Goal: Information Seeking & Learning: Learn about a topic

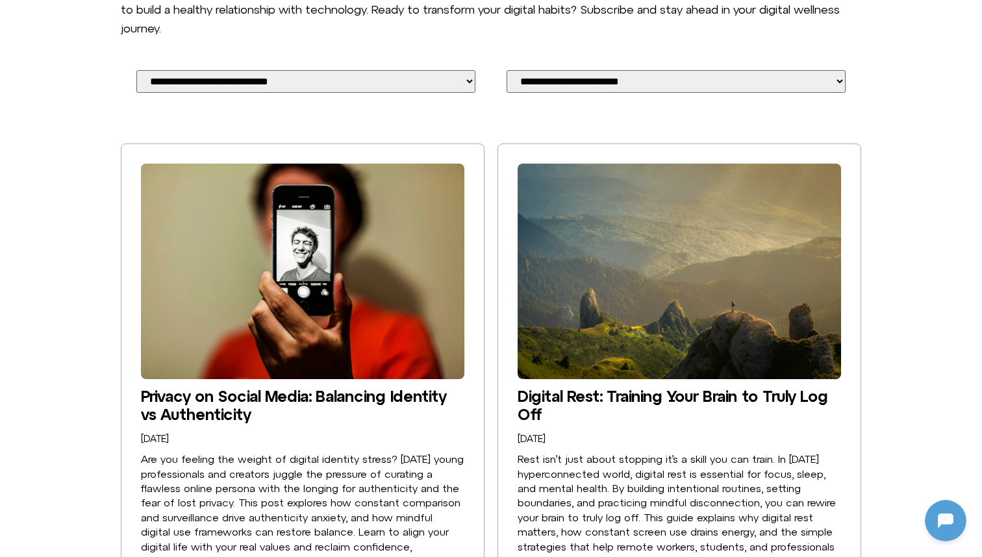
scroll to position [1365, 0]
click at [362, 387] on link "Privacy on Social Media: Balancing Identity vs Authenticity" at bounding box center [293, 405] width 305 height 36
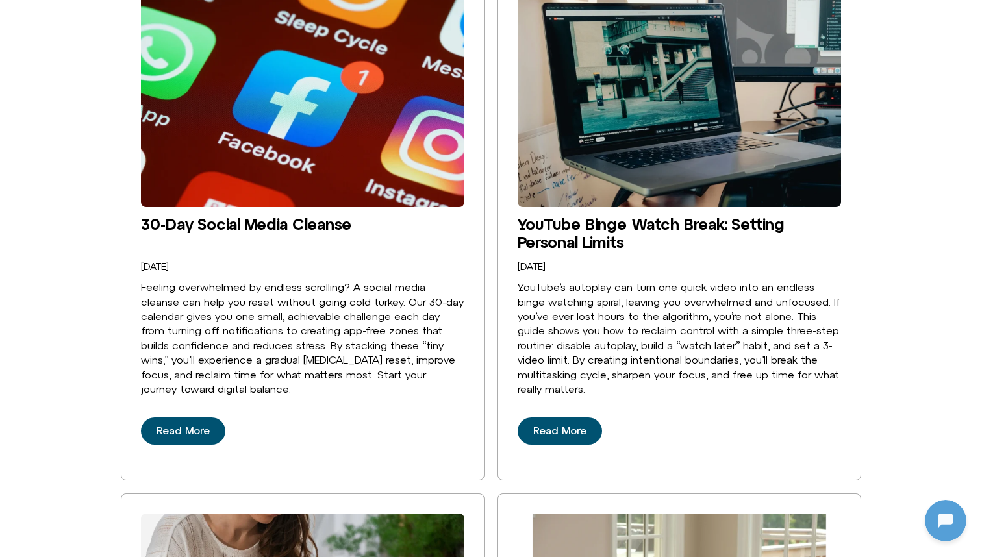
scroll to position [930, 0]
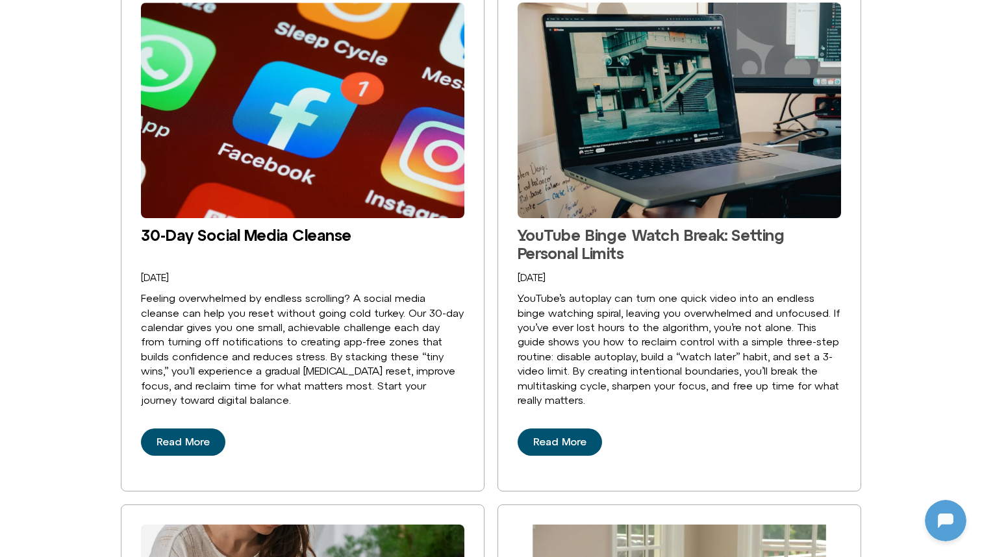
click at [639, 226] on link "YouTube Binge Watch Break: Setting Personal Limits" at bounding box center [651, 244] width 267 height 36
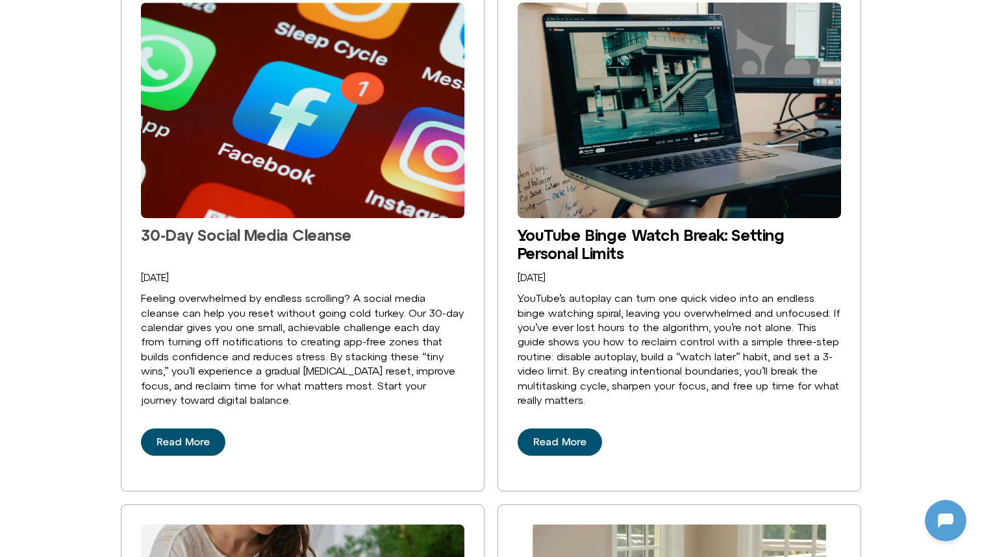
click at [331, 226] on link "30-Day Social Media Cleanse" at bounding box center [246, 235] width 210 height 18
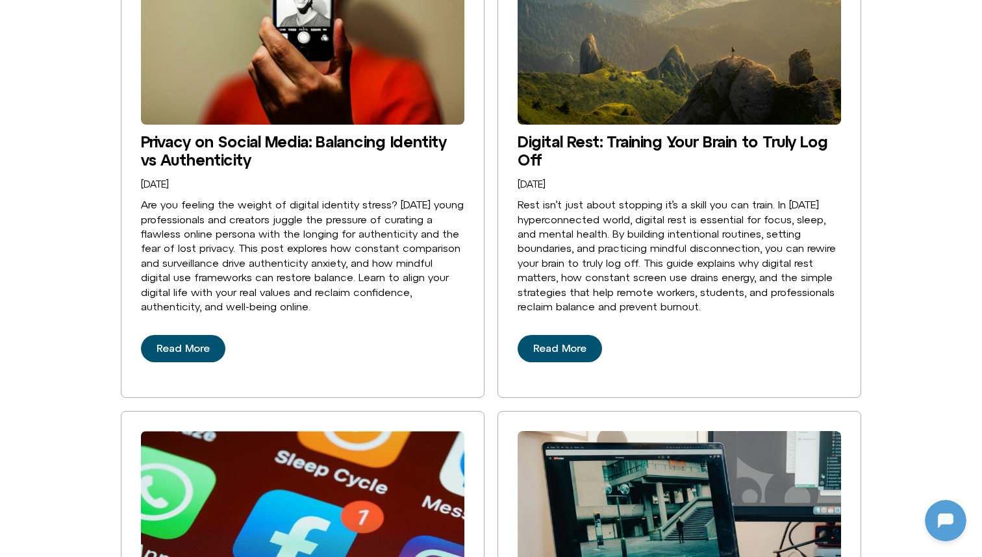
scroll to position [479, 0]
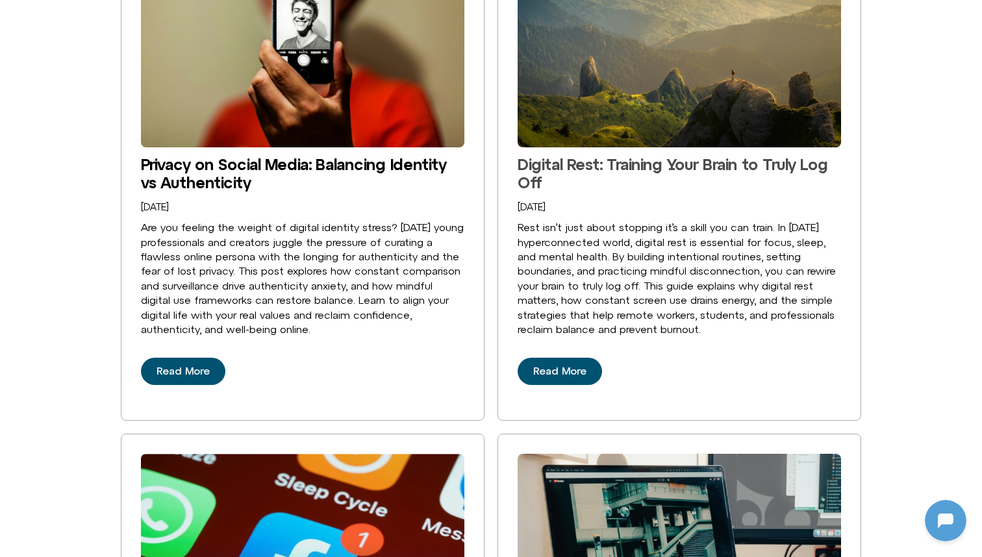
click at [600, 159] on link "Digital Rest: Training Your Brain to Truly Log Off" at bounding box center [673, 173] width 311 height 36
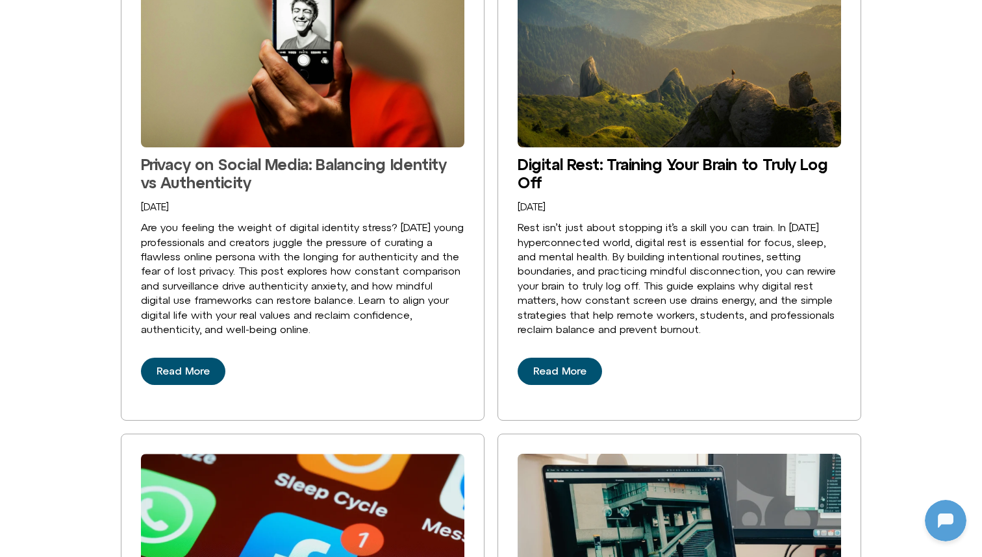
click at [400, 157] on link "Privacy on Social Media: Balancing Identity vs Authenticity" at bounding box center [293, 173] width 305 height 36
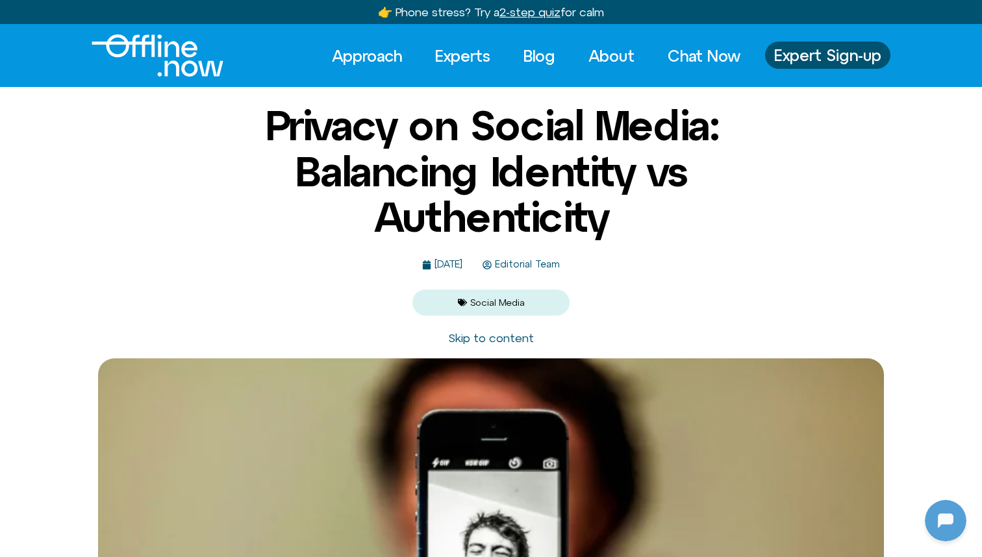
scroll to position [1365, 0]
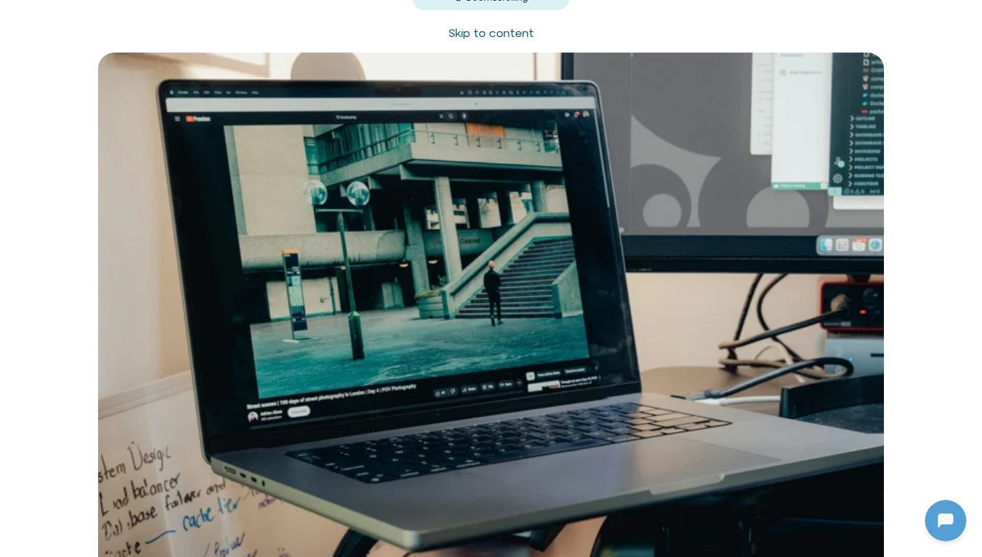
scroll to position [260, 0]
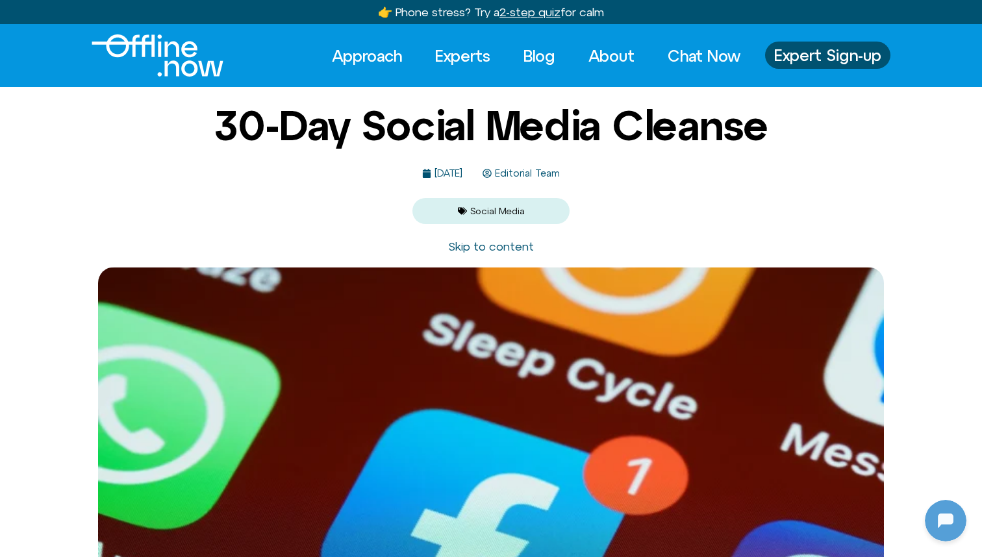
scroll to position [1365, 0]
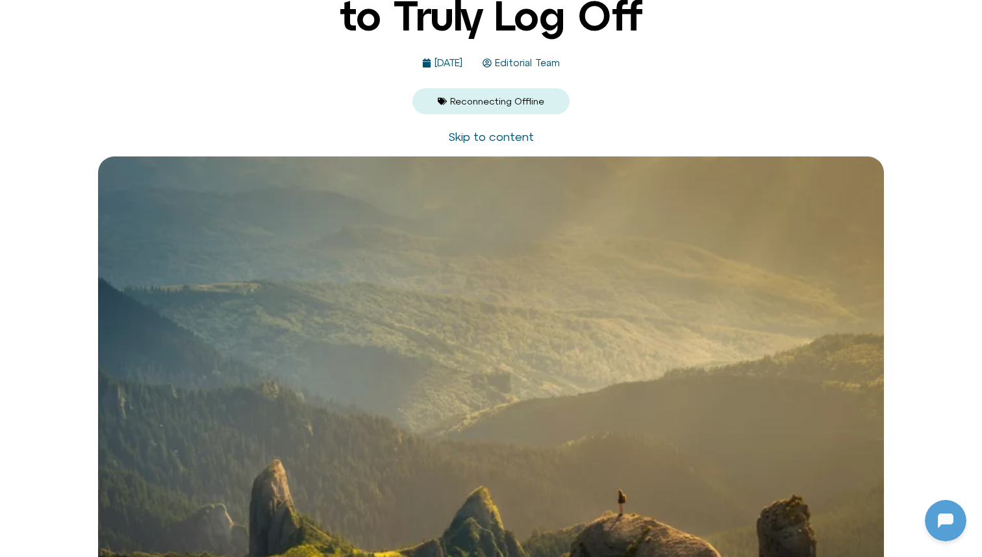
scroll to position [157, 0]
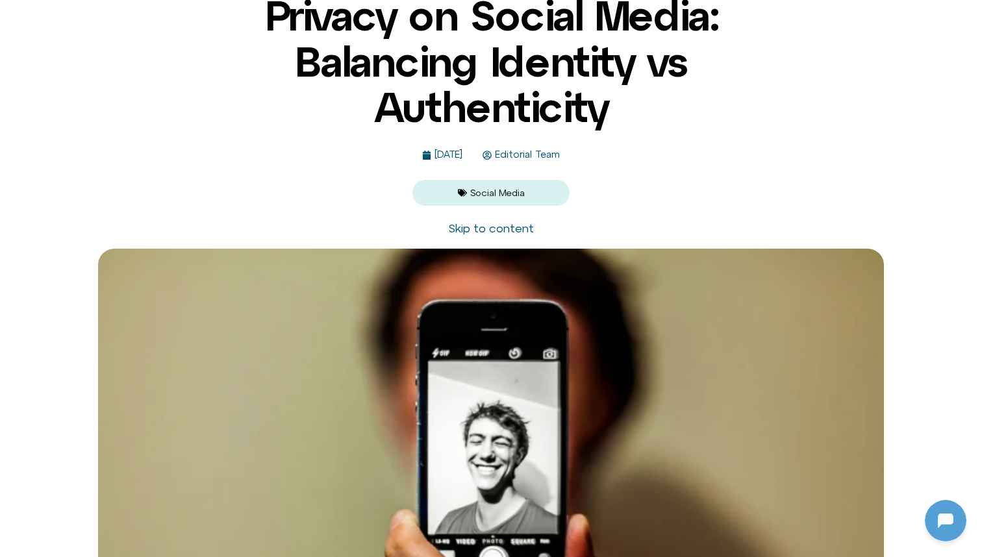
scroll to position [312, 0]
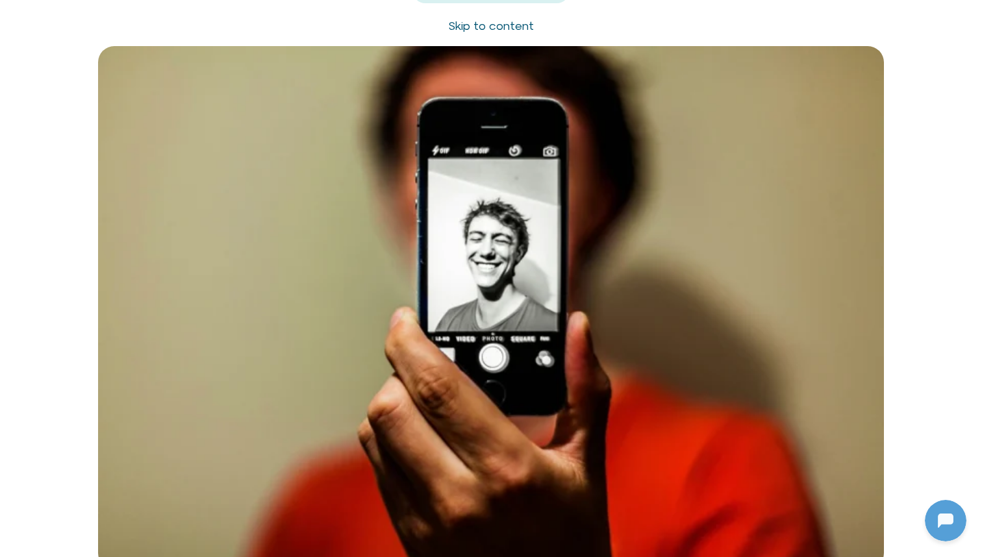
click at [503, 375] on img at bounding box center [491, 308] width 786 height 524
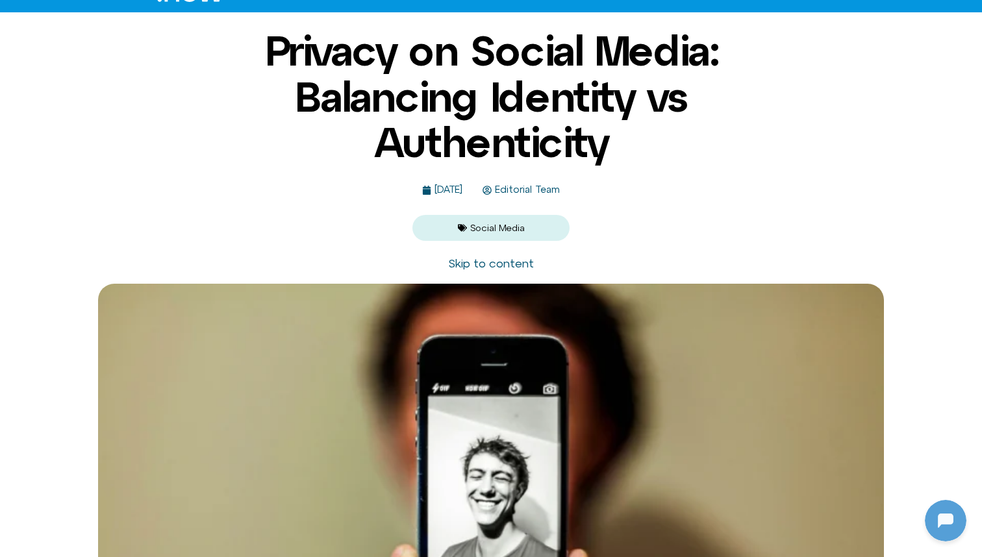
scroll to position [37, 0]
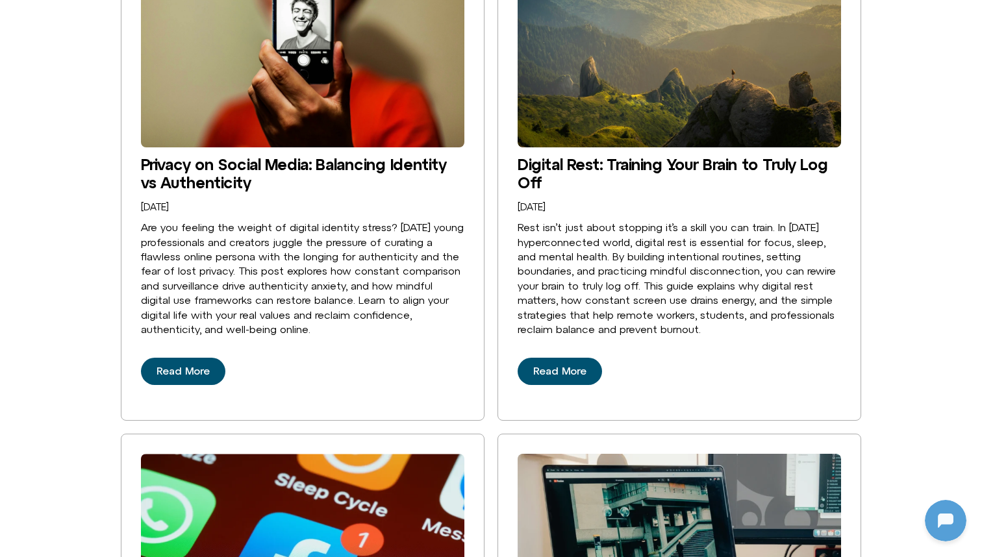
scroll to position [400, 0]
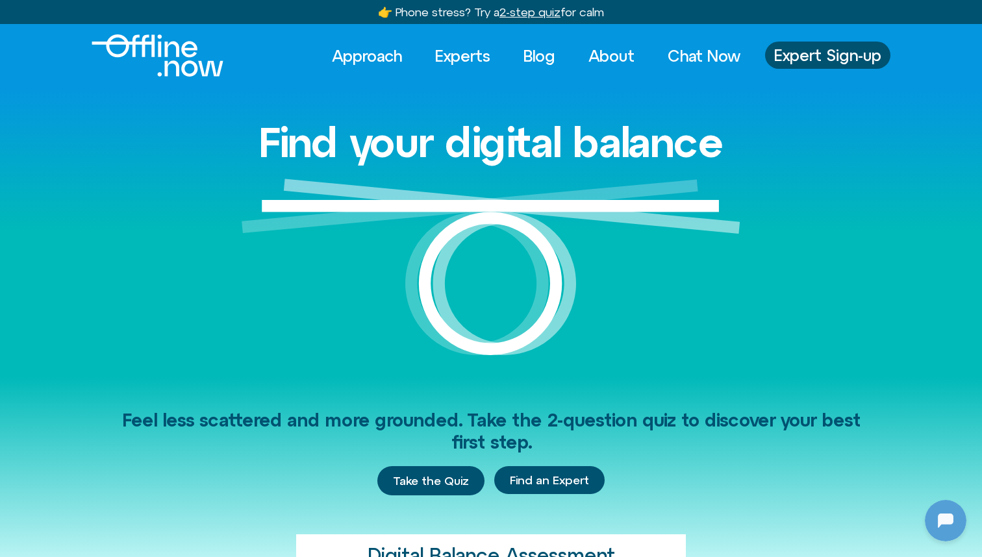
scroll to position [1365, 0]
